Goal: Navigation & Orientation: Find specific page/section

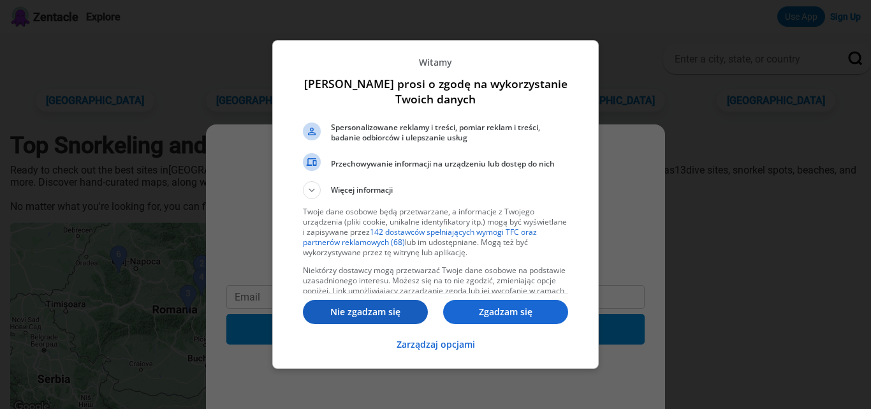
click at [394, 309] on p "Nie zgadzam się" at bounding box center [365, 311] width 125 height 13
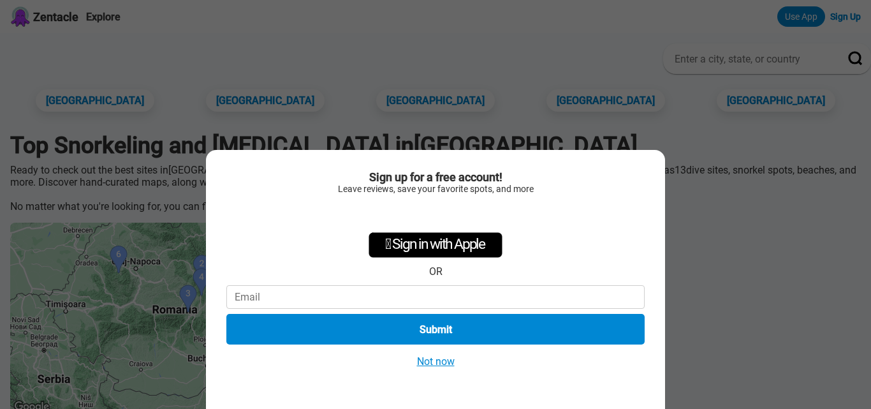
click at [435, 363] on button "Not now" at bounding box center [435, 361] width 45 height 13
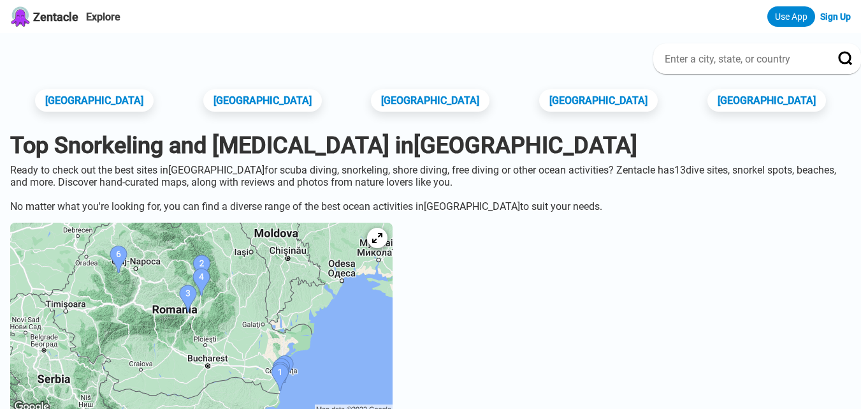
scroll to position [78, 0]
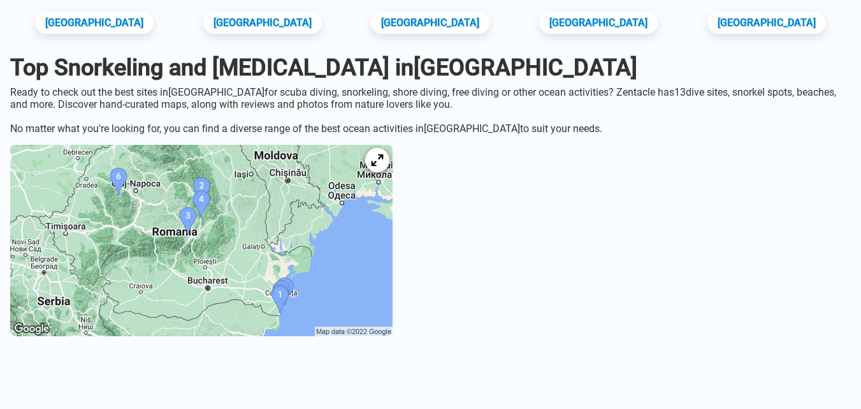
click at [383, 166] on icon at bounding box center [377, 160] width 12 height 12
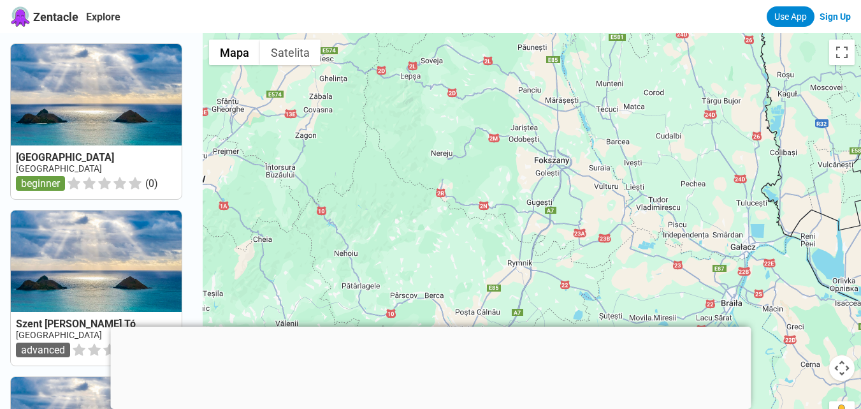
drag, startPoint x: 795, startPoint y: 193, endPoint x: 404, endPoint y: 104, distance: 400.9
click at [404, 104] on div at bounding box center [532, 237] width 659 height 409
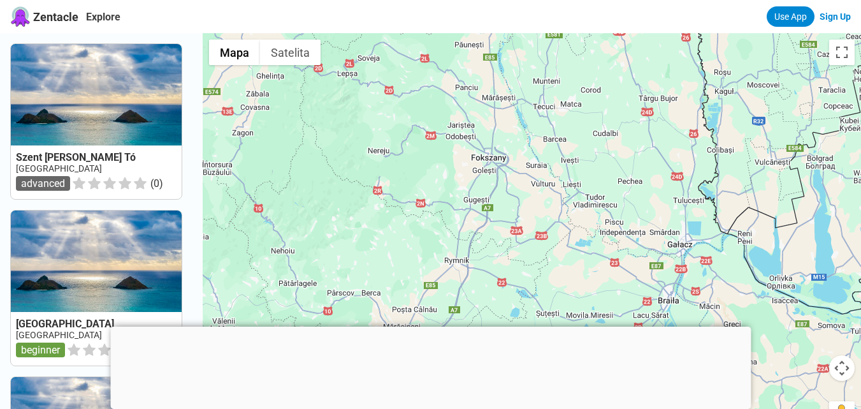
drag, startPoint x: 525, startPoint y: 183, endPoint x: 263, endPoint y: 157, distance: 263.3
click at [263, 157] on div at bounding box center [532, 237] width 659 height 409
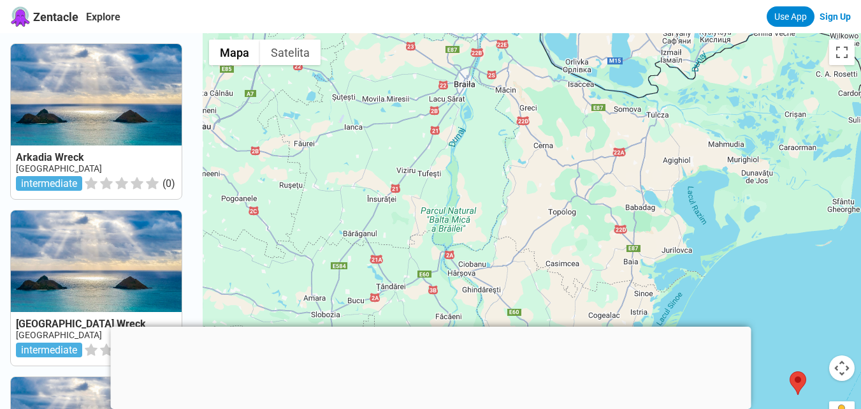
drag, startPoint x: 408, startPoint y: 246, endPoint x: 445, endPoint y: 47, distance: 202.4
click at [445, 47] on div at bounding box center [532, 237] width 659 height 409
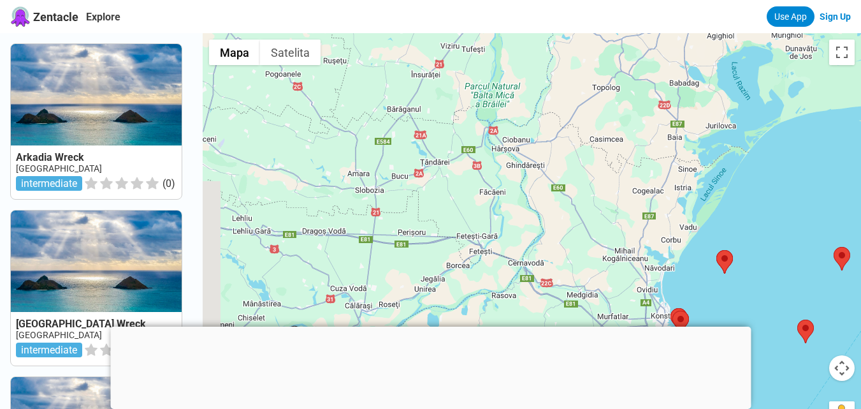
drag, startPoint x: 417, startPoint y: 164, endPoint x: 463, endPoint y: 35, distance: 136.7
click at [463, 35] on div at bounding box center [532, 237] width 659 height 409
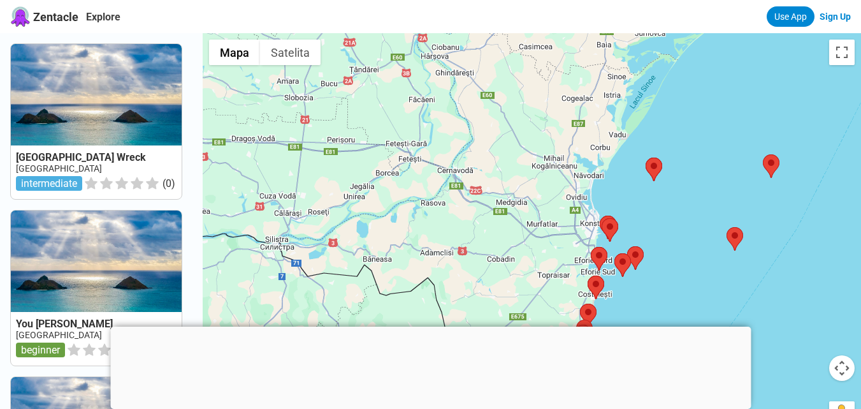
drag, startPoint x: 553, startPoint y: 156, endPoint x: 460, endPoint y: 53, distance: 138.2
click at [460, 53] on div at bounding box center [532, 237] width 659 height 409
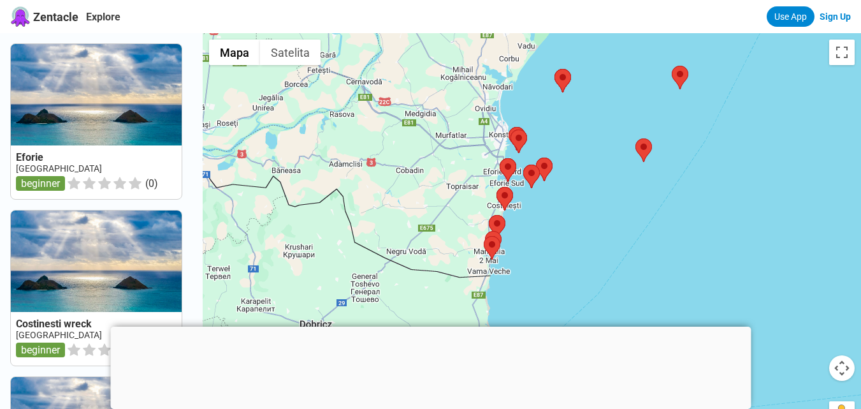
drag, startPoint x: 457, startPoint y: 175, endPoint x: 386, endPoint y: 107, distance: 97.9
click at [386, 107] on div at bounding box center [532, 237] width 659 height 409
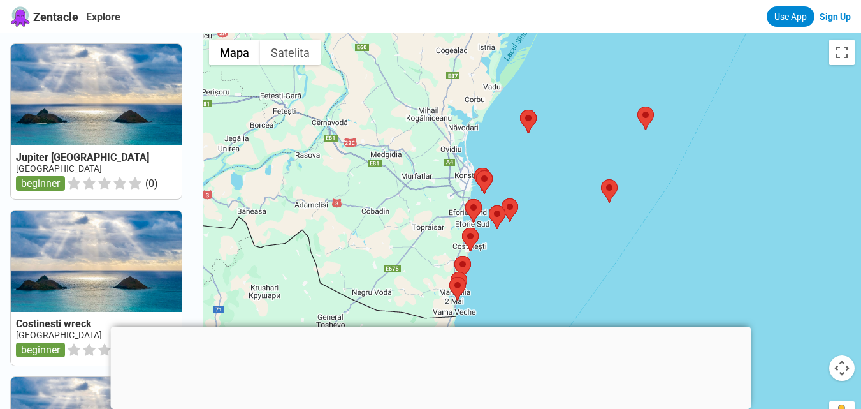
drag, startPoint x: 429, startPoint y: 148, endPoint x: 393, endPoint y: 191, distance: 56.2
click at [393, 191] on div at bounding box center [532, 237] width 659 height 409
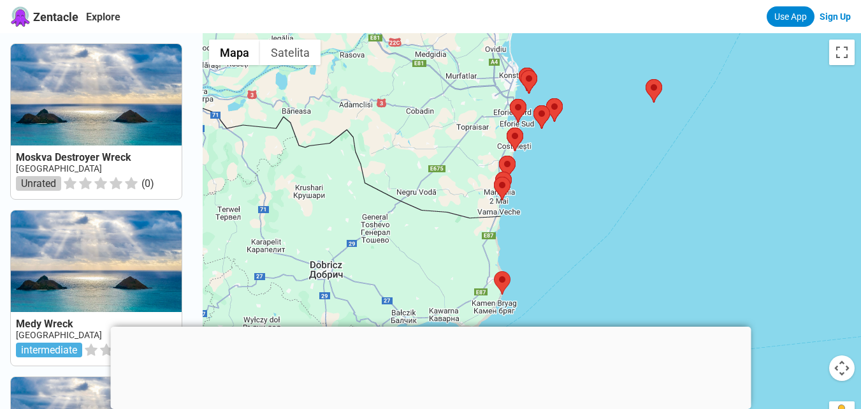
drag, startPoint x: 708, startPoint y: 193, endPoint x: 653, endPoint y: 187, distance: 55.8
click at [653, 187] on div at bounding box center [532, 237] width 659 height 409
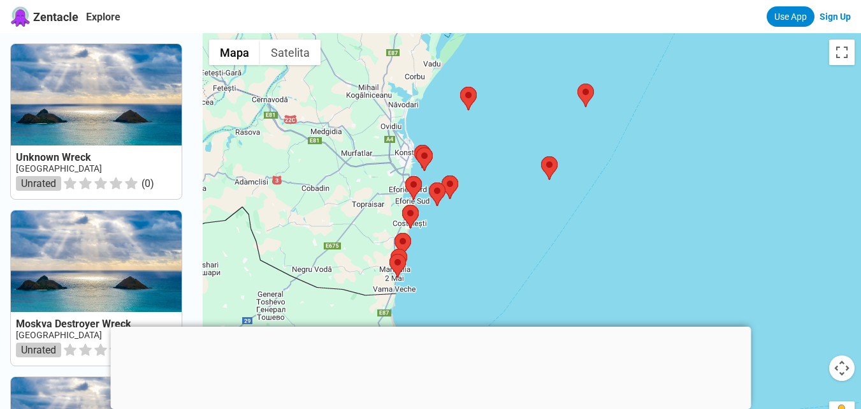
click at [427, 326] on div at bounding box center [430, 326] width 641 height 0
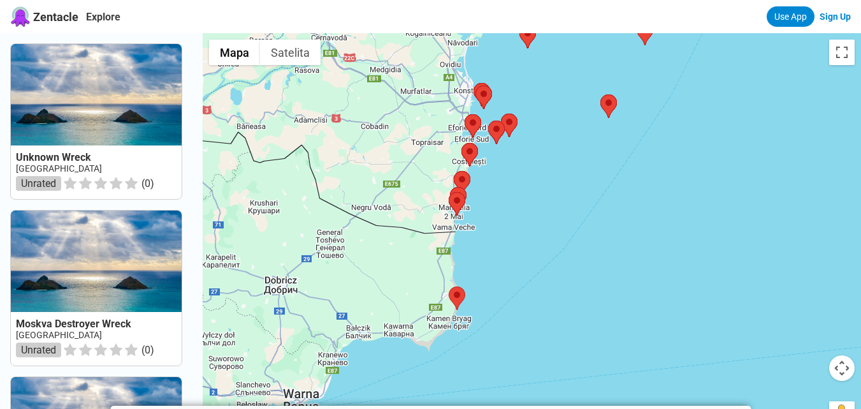
drag, startPoint x: 582, startPoint y: 336, endPoint x: 639, endPoint y: 269, distance: 87.8
click at [639, 269] on div at bounding box center [532, 237] width 659 height 409
click at [518, 177] on div at bounding box center [532, 237] width 659 height 409
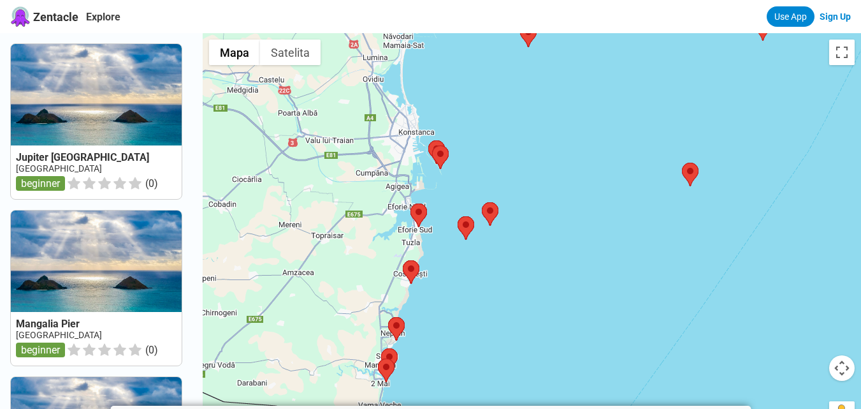
drag, startPoint x: 508, startPoint y: 165, endPoint x: 494, endPoint y: 278, distance: 113.8
click at [494, 278] on div at bounding box center [532, 237] width 659 height 409
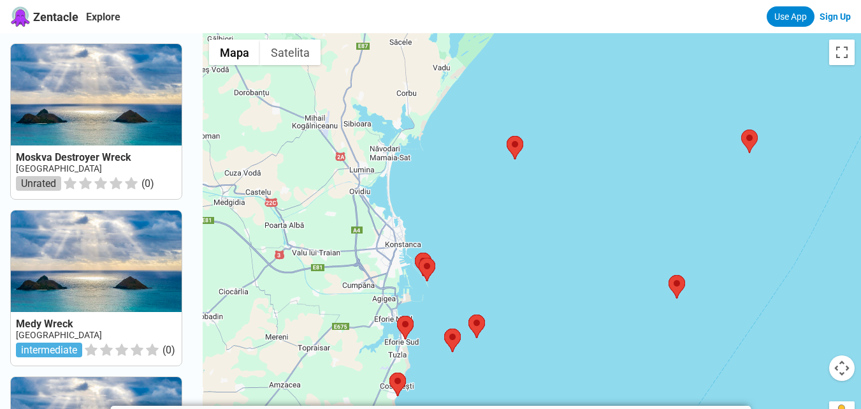
drag, startPoint x: 491, startPoint y: 179, endPoint x: 483, endPoint y: 253, distance: 74.4
click at [483, 253] on div at bounding box center [532, 237] width 659 height 409
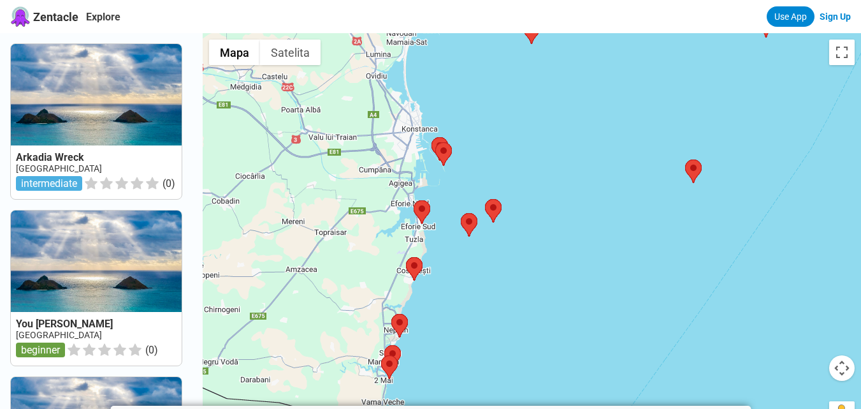
drag, startPoint x: 482, startPoint y: 250, endPoint x: 499, endPoint y: 131, distance: 119.8
click at [499, 131] on div at bounding box center [532, 237] width 659 height 409
